Goal: Task Accomplishment & Management: Complete application form

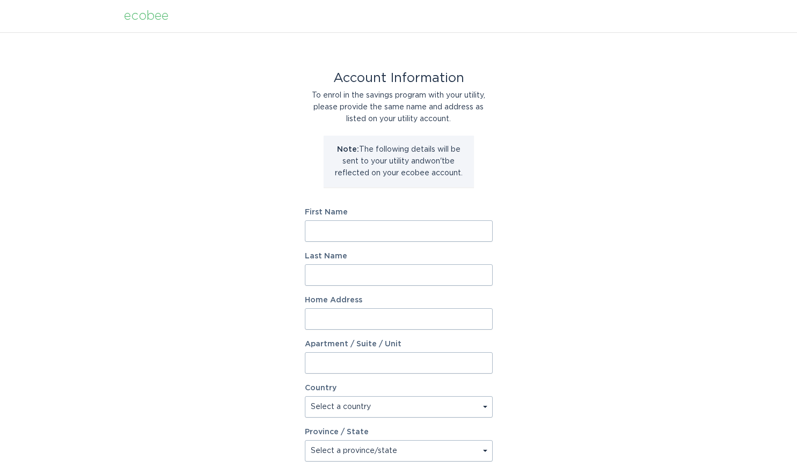
click at [339, 227] on input "First Name" at bounding box center [399, 230] width 188 height 21
type input "Maksim"
type input "Kazlouski"
type input "[STREET_ADDRESS][PERSON_NAME]"
select select "US"
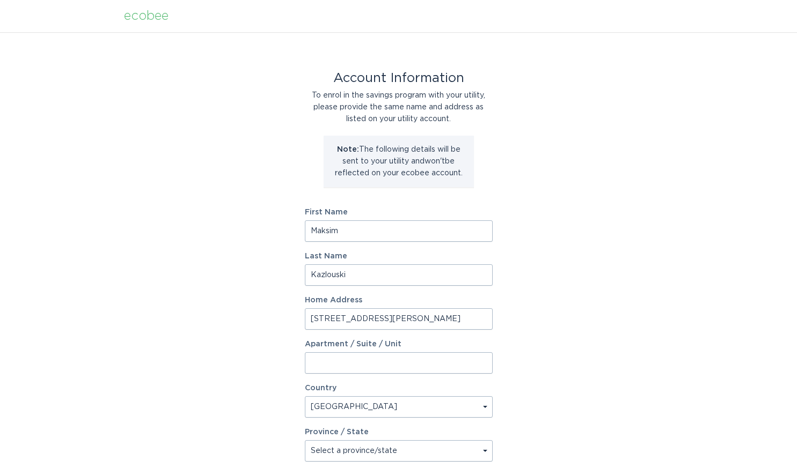
type input "[GEOGRAPHIC_DATA]"
type input "55341-4504"
select select "MN"
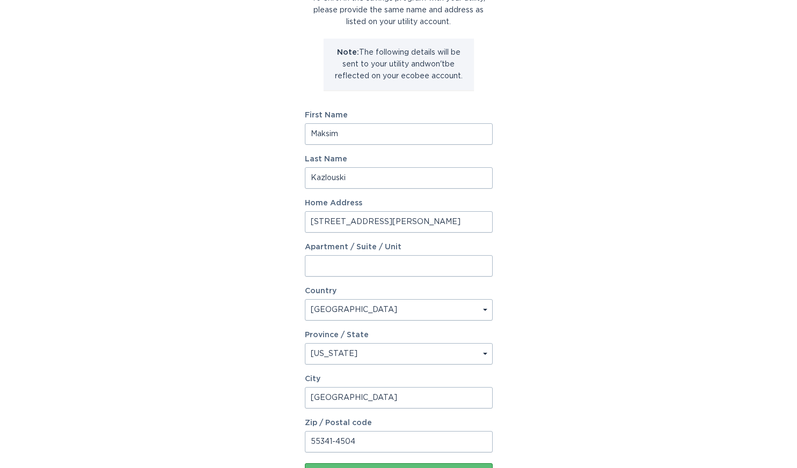
scroll to position [101, 0]
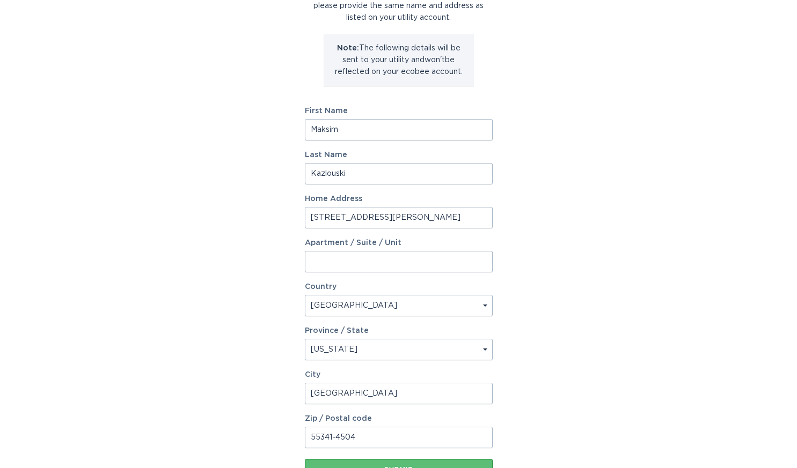
click at [387, 222] on input "[STREET_ADDRESS][PERSON_NAME]" at bounding box center [399, 217] width 188 height 21
type input "551 [PERSON_NAME]"
click at [598, 314] on div "Account Information To enrol in the savings program with your utility, please p…" at bounding box center [398, 227] width 797 height 593
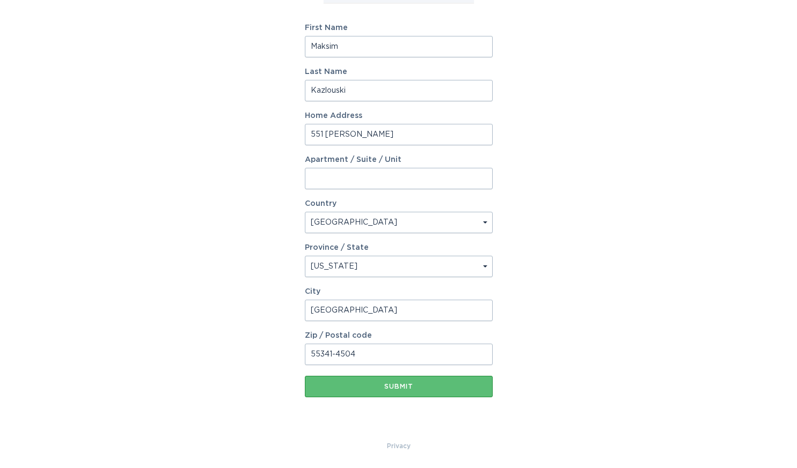
click at [396, 353] on input "55341-4504" at bounding box center [399, 354] width 188 height 21
type input "55341"
click at [340, 392] on button "Submit" at bounding box center [399, 386] width 188 height 21
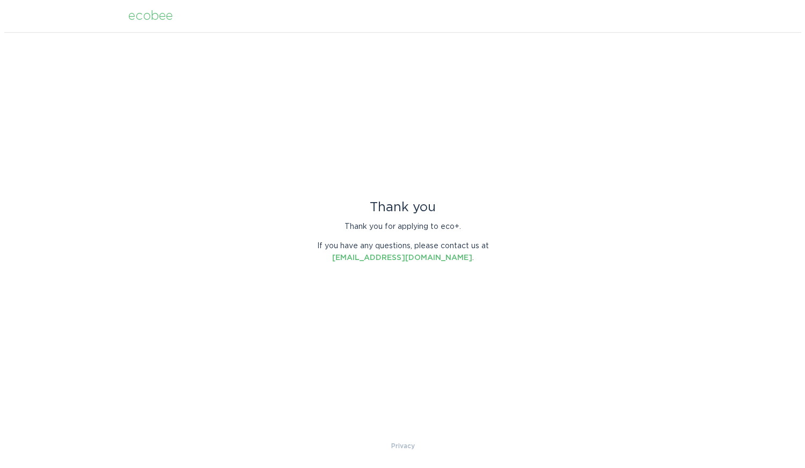
scroll to position [0, 0]
